Goal: Task Accomplishment & Management: Complete application form

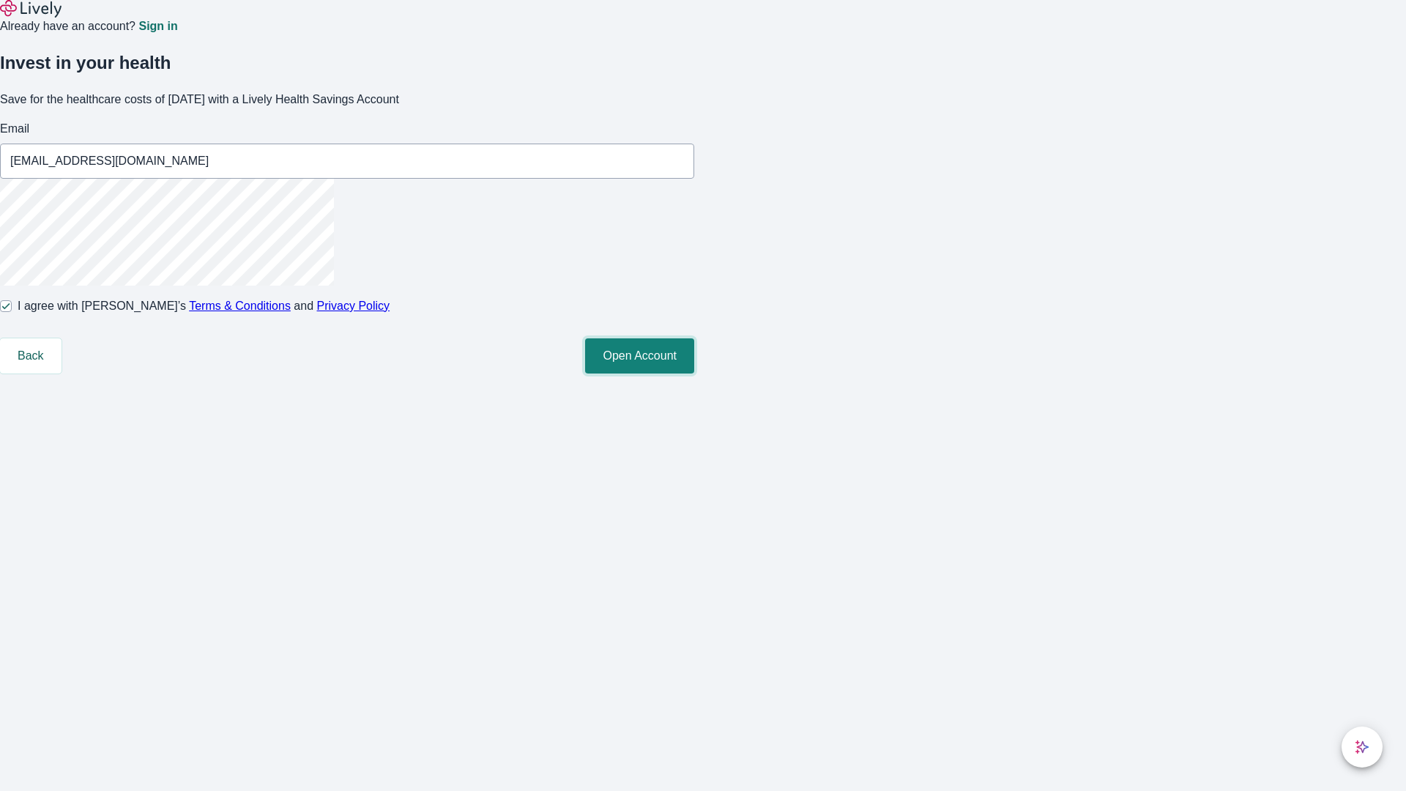
click at [694, 373] on button "Open Account" at bounding box center [639, 355] width 109 height 35
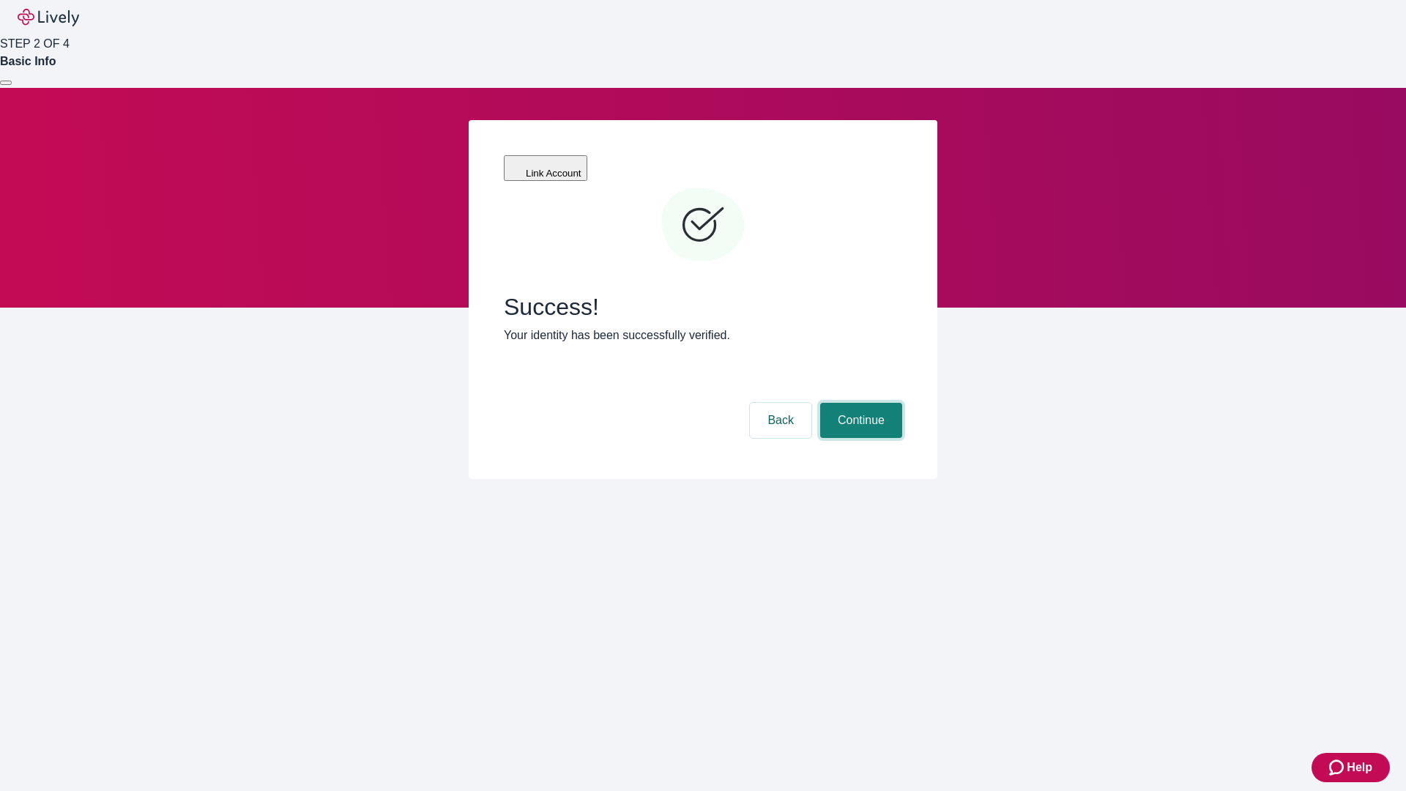
click at [859, 403] on button "Continue" at bounding box center [861, 420] width 82 height 35
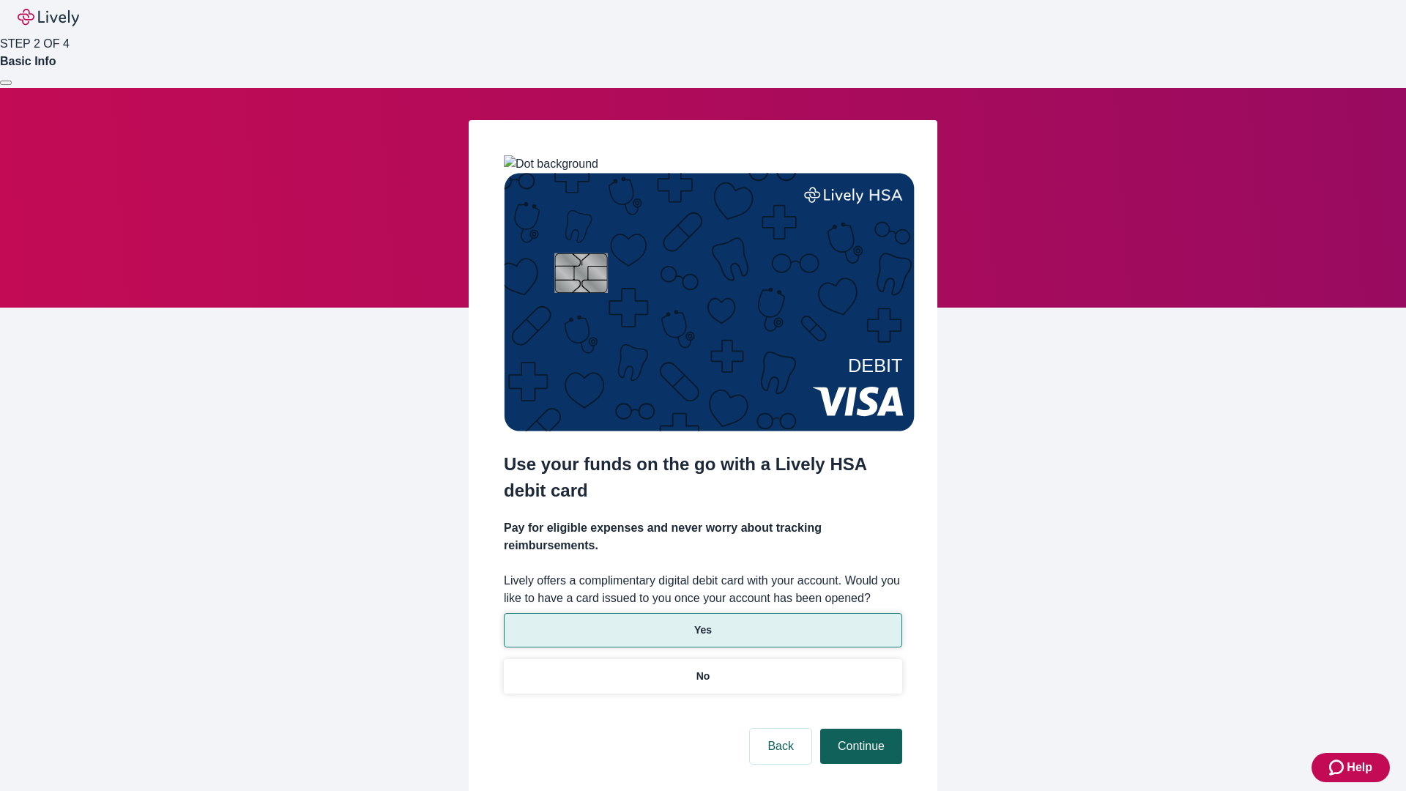
click at [702, 622] on p "Yes" at bounding box center [703, 629] width 18 height 15
click at [859, 729] on button "Continue" at bounding box center [861, 746] width 82 height 35
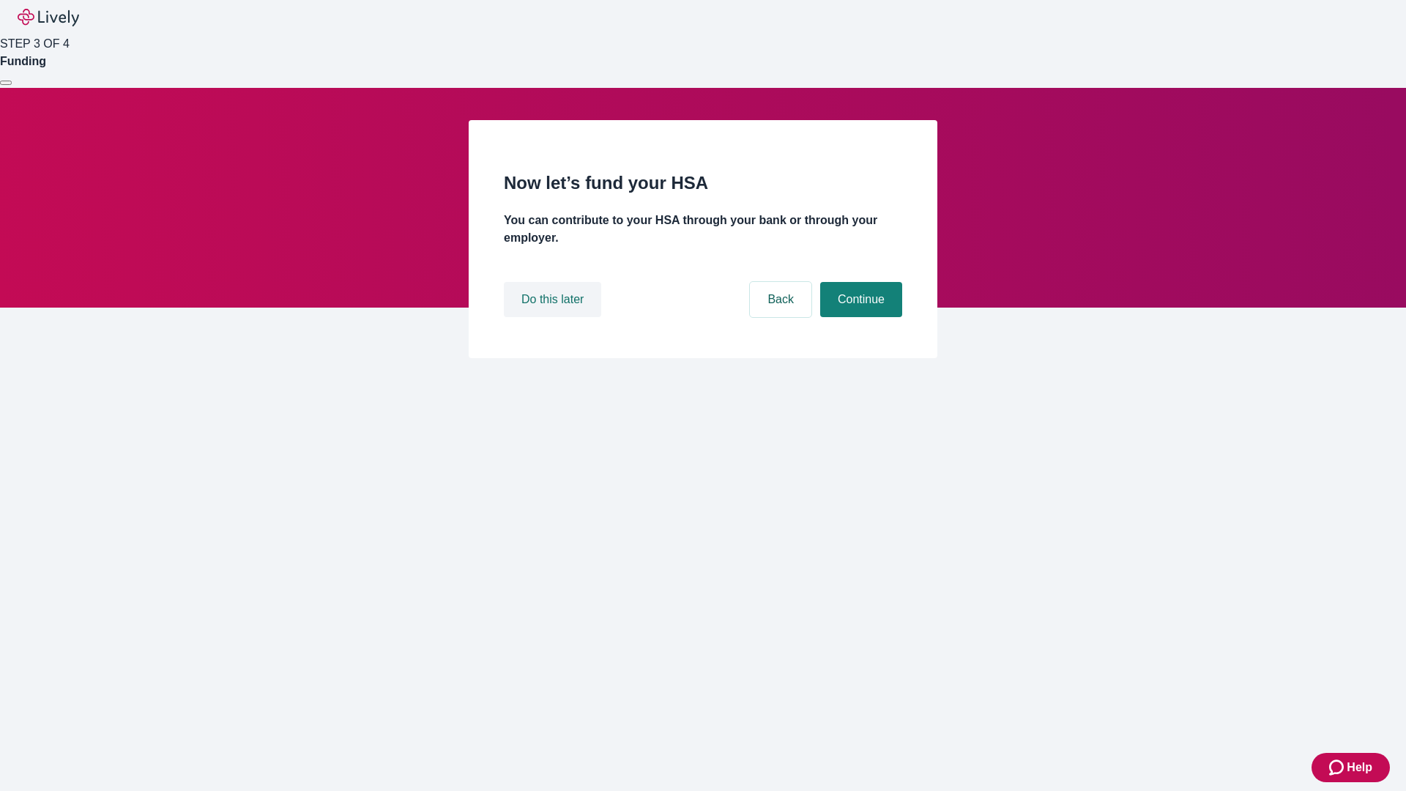
click at [554, 317] on button "Do this later" at bounding box center [552, 299] width 97 height 35
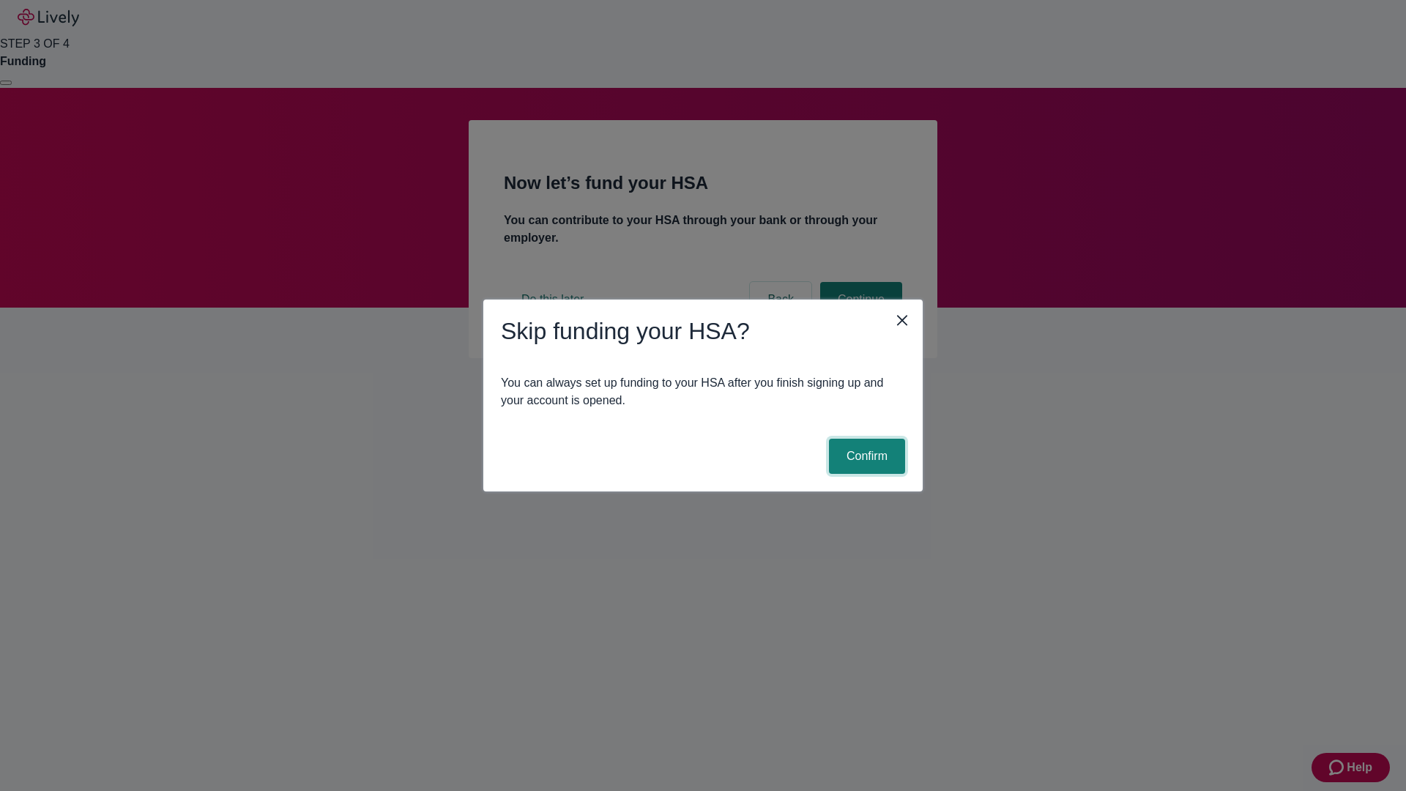
click at [865, 456] on button "Confirm" at bounding box center [867, 456] width 76 height 35
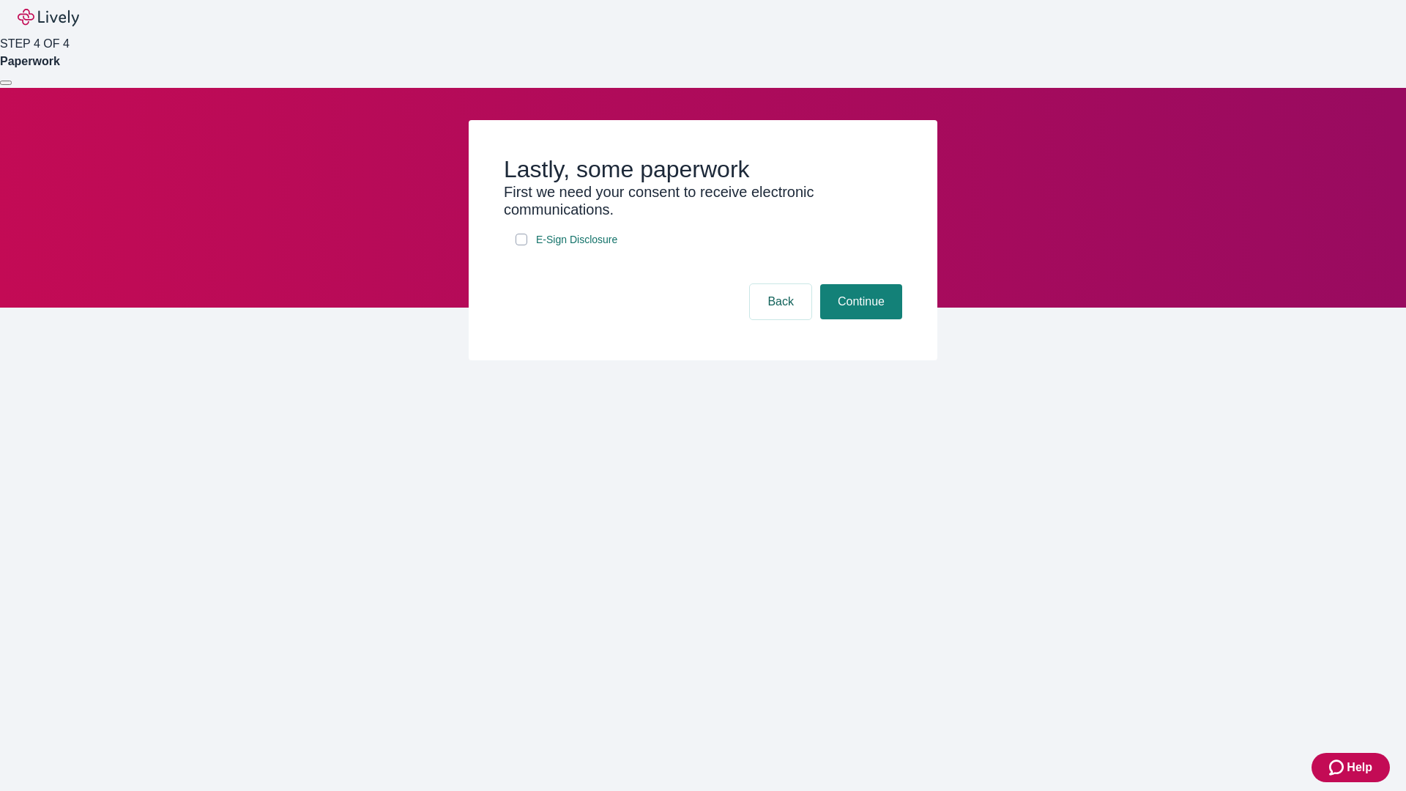
click at [521, 245] on input "E-Sign Disclosure" at bounding box center [522, 240] width 12 height 12
checkbox input "true"
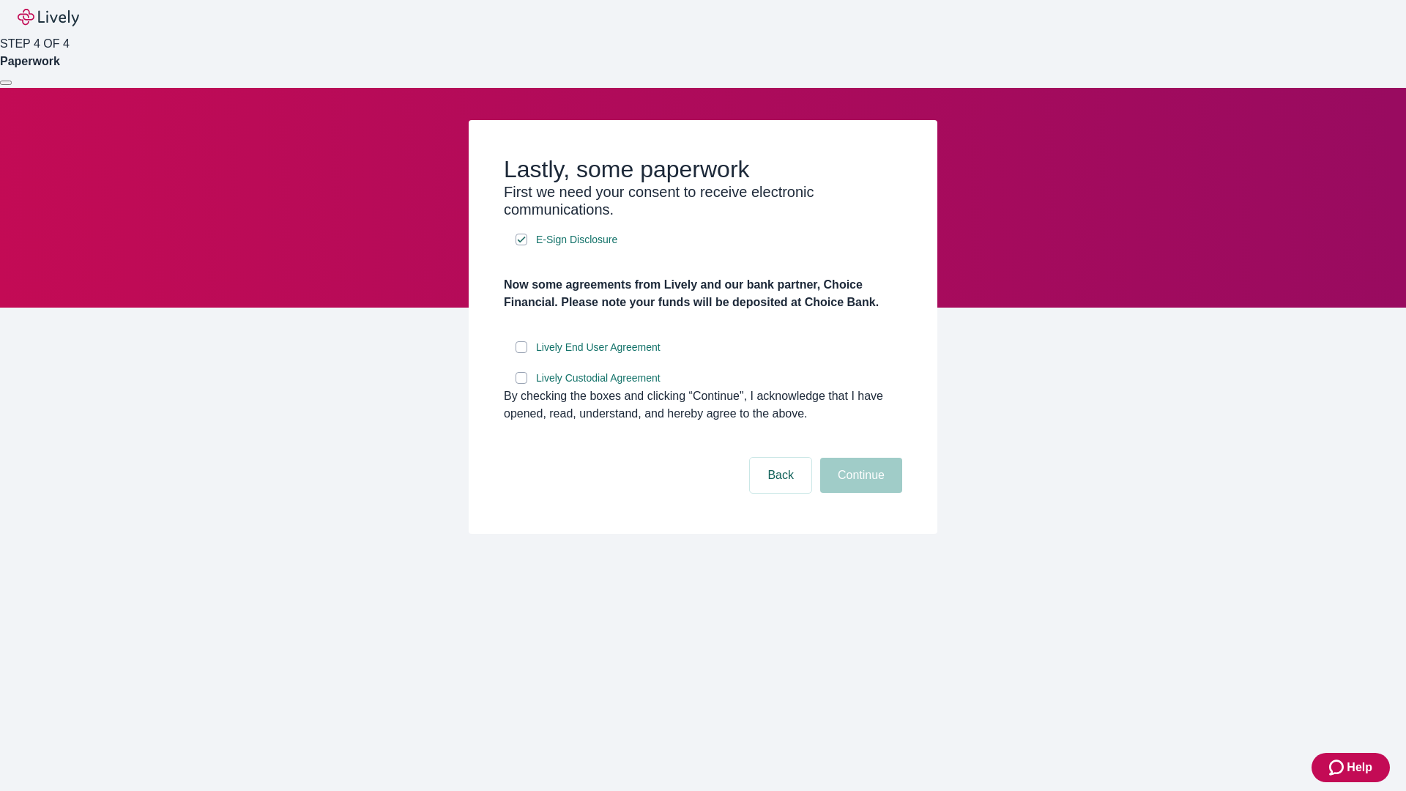
click at [521, 353] on input "Lively End User Agreement" at bounding box center [522, 347] width 12 height 12
checkbox input "true"
click at [521, 384] on input "Lively Custodial Agreement" at bounding box center [522, 378] width 12 height 12
checkbox input "true"
click at [859, 493] on button "Continue" at bounding box center [861, 475] width 82 height 35
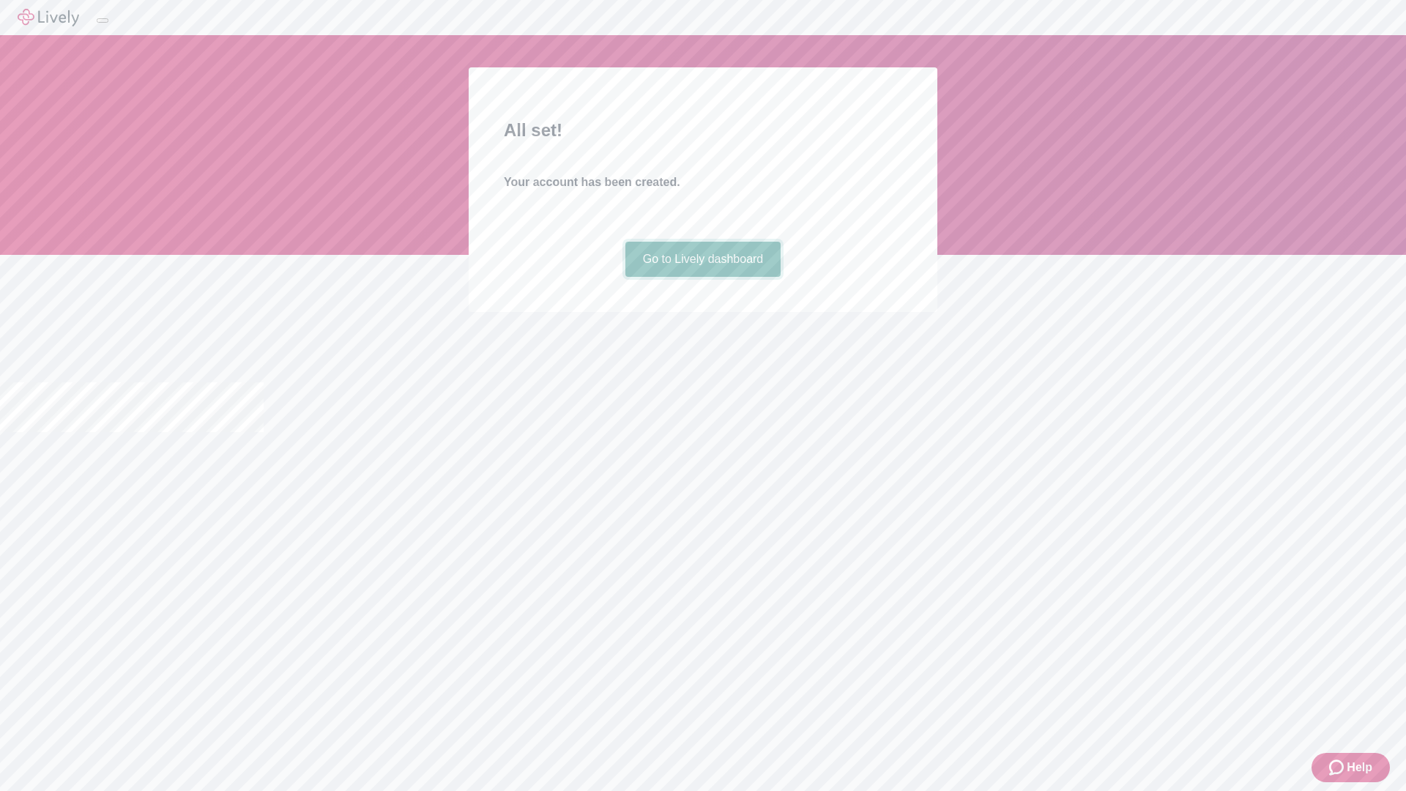
click at [702, 277] on link "Go to Lively dashboard" at bounding box center [703, 259] width 156 height 35
